Goal: Task Accomplishment & Management: Manage account settings

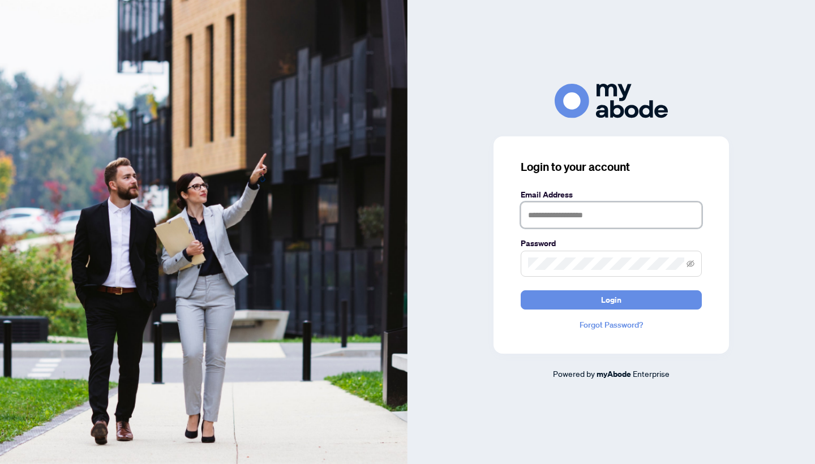
type input "**********"
click at [578, 302] on button "Login" at bounding box center [611, 299] width 181 height 19
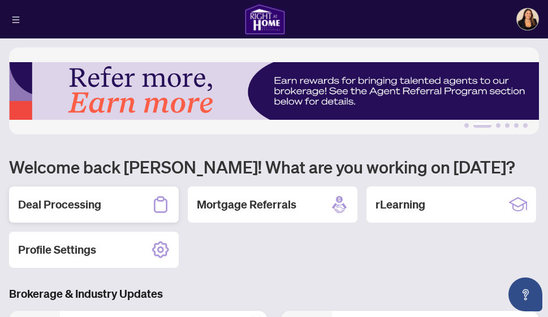
click at [101, 205] on h2 "Deal Processing" at bounding box center [59, 205] width 83 height 16
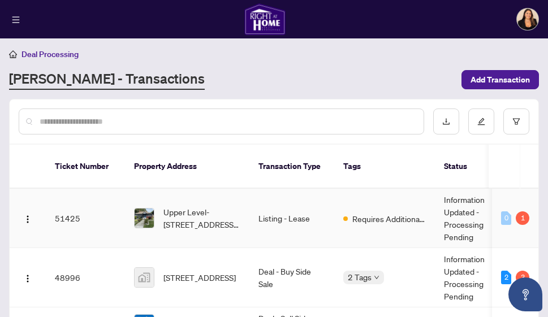
click at [231, 206] on span "Upper Level-[STREET_ADDRESS][PERSON_NAME]" at bounding box center [202, 218] width 77 height 25
click at [33, 209] on button "button" at bounding box center [28, 218] width 18 height 18
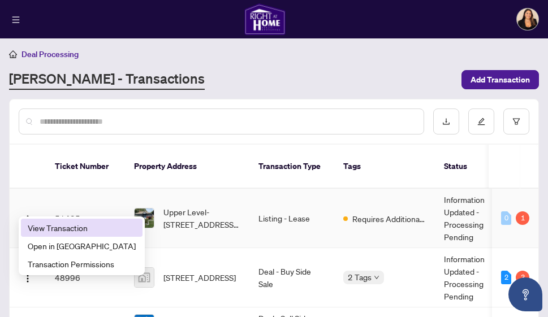
click at [49, 225] on span "View Transaction" at bounding box center [82, 228] width 108 height 12
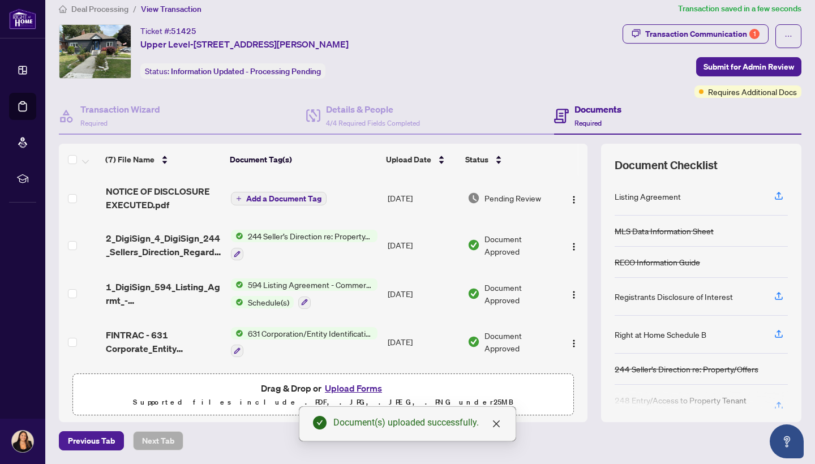
scroll to position [11, 0]
click at [696, 36] on div "Transaction Communication 1" at bounding box center [702, 34] width 114 height 18
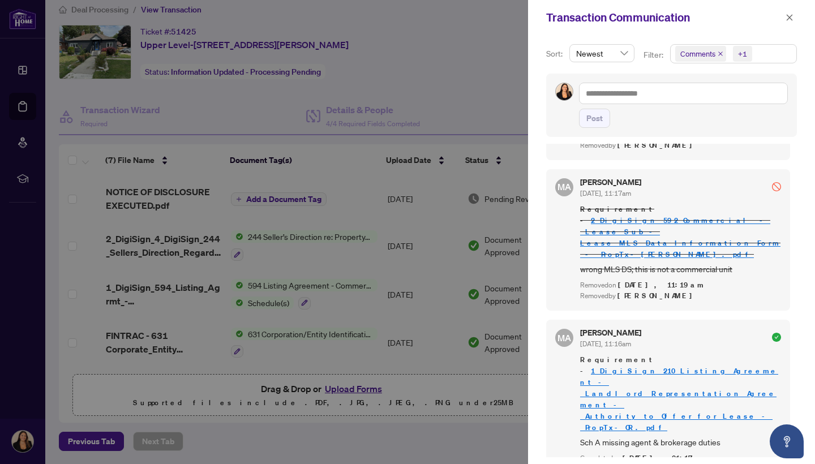
scroll to position [513, 0]
click at [484, 54] on div at bounding box center [407, 232] width 815 height 464
click at [787, 19] on icon "close" at bounding box center [789, 18] width 8 height 8
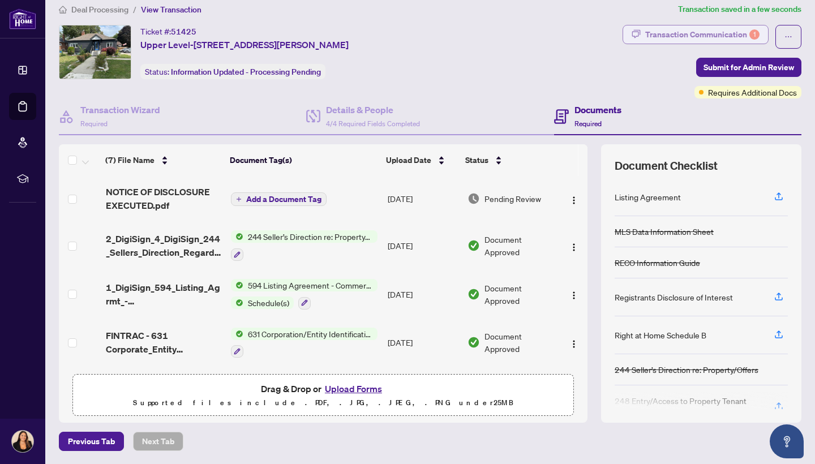
click at [719, 35] on div "Transaction Communication 1" at bounding box center [702, 34] width 114 height 18
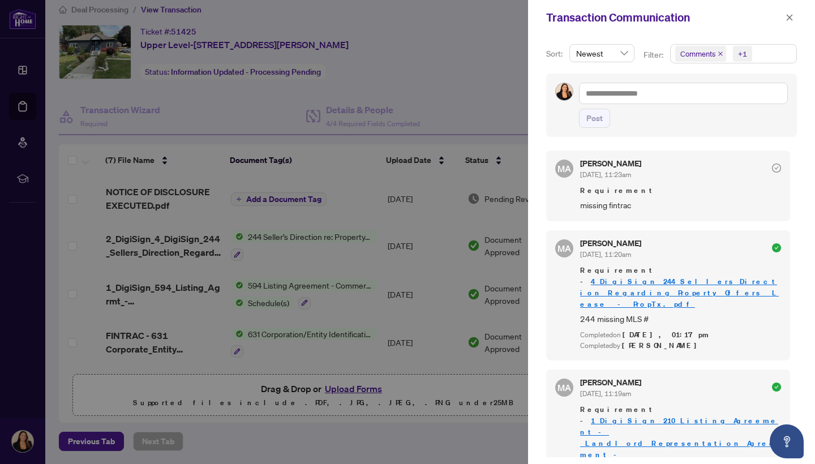
scroll to position [0, 0]
click at [625, 62] on div "Newest" at bounding box center [602, 57] width 70 height 27
click at [622, 47] on span "Newest" at bounding box center [601, 53] width 51 height 17
click at [608, 78] on div "Newest" at bounding box center [601, 76] width 46 height 12
click at [719, 54] on icon "close" at bounding box center [720, 54] width 6 height 6
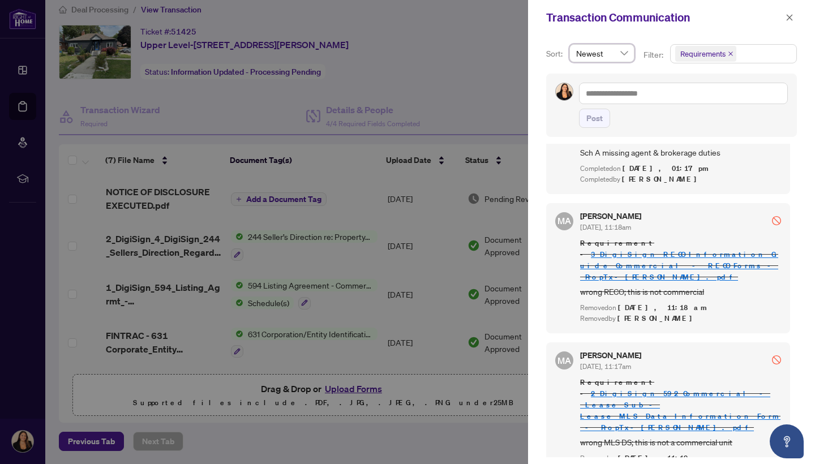
scroll to position [513, 0]
click at [789, 18] on icon "close" at bounding box center [789, 18] width 8 height 8
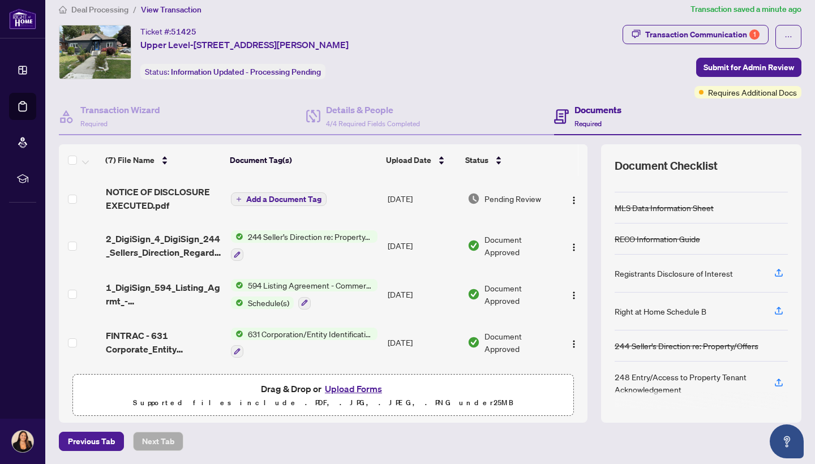
scroll to position [0, 0]
